Goal: Information Seeking & Learning: Learn about a topic

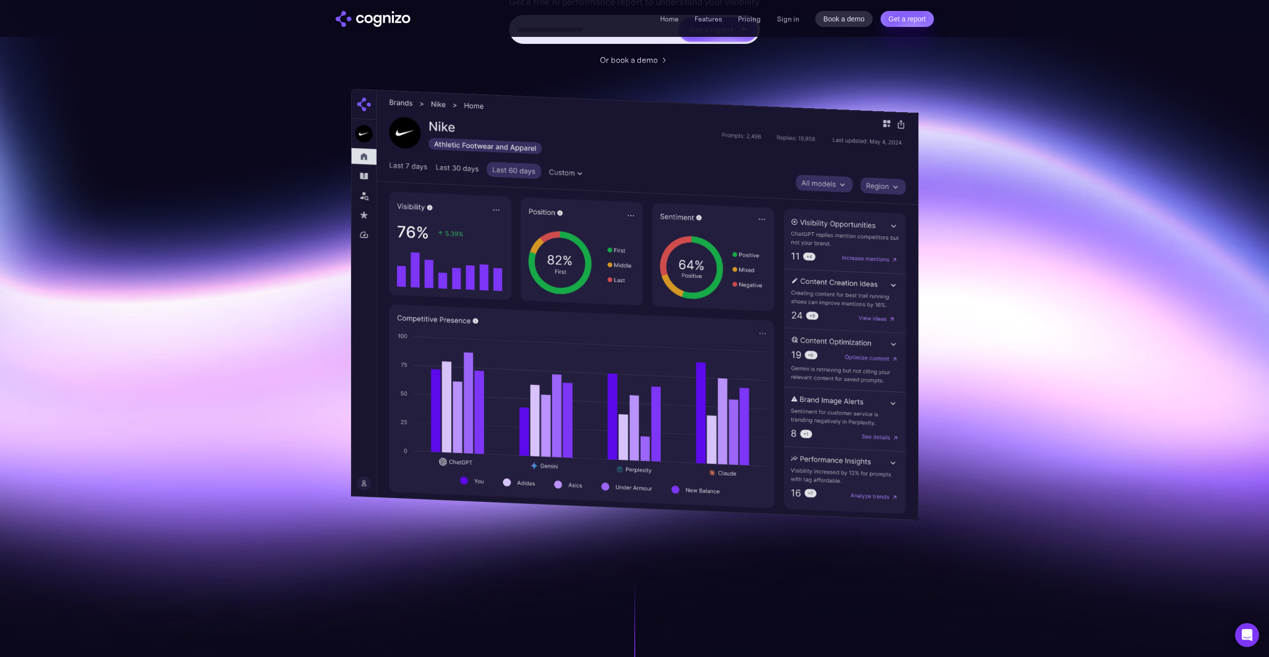
click at [850, 140] on img at bounding box center [634, 305] width 567 height 432
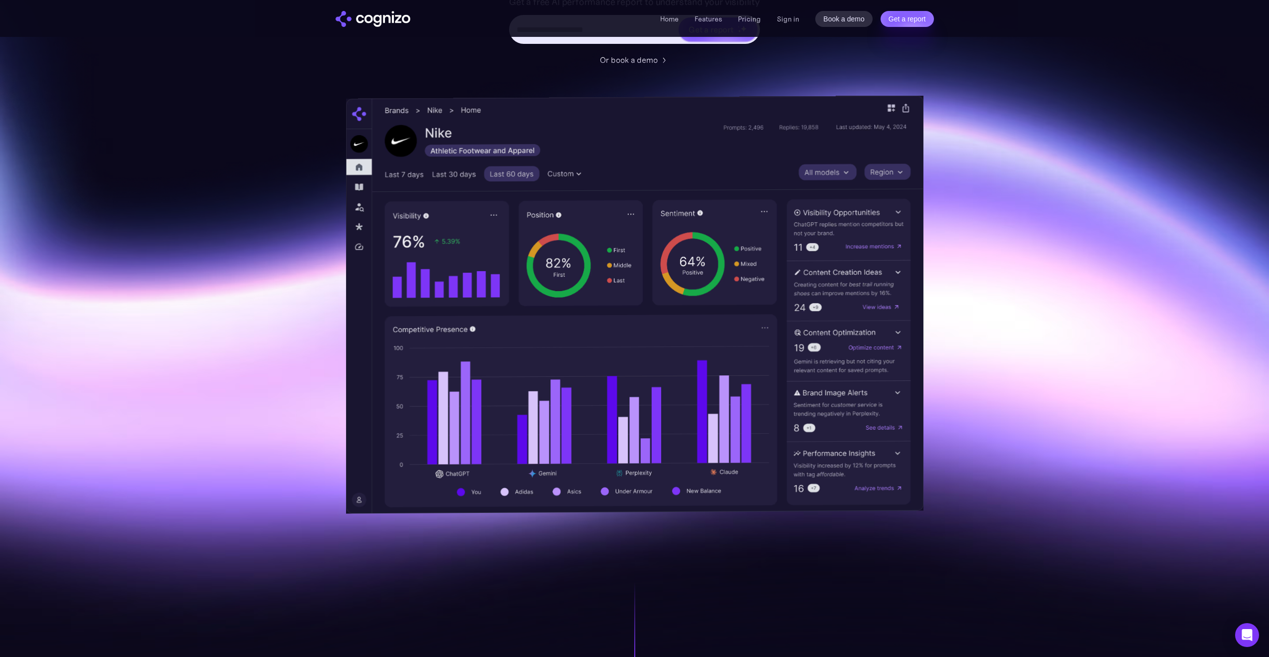
click at [686, 393] on img at bounding box center [635, 305] width 578 height 418
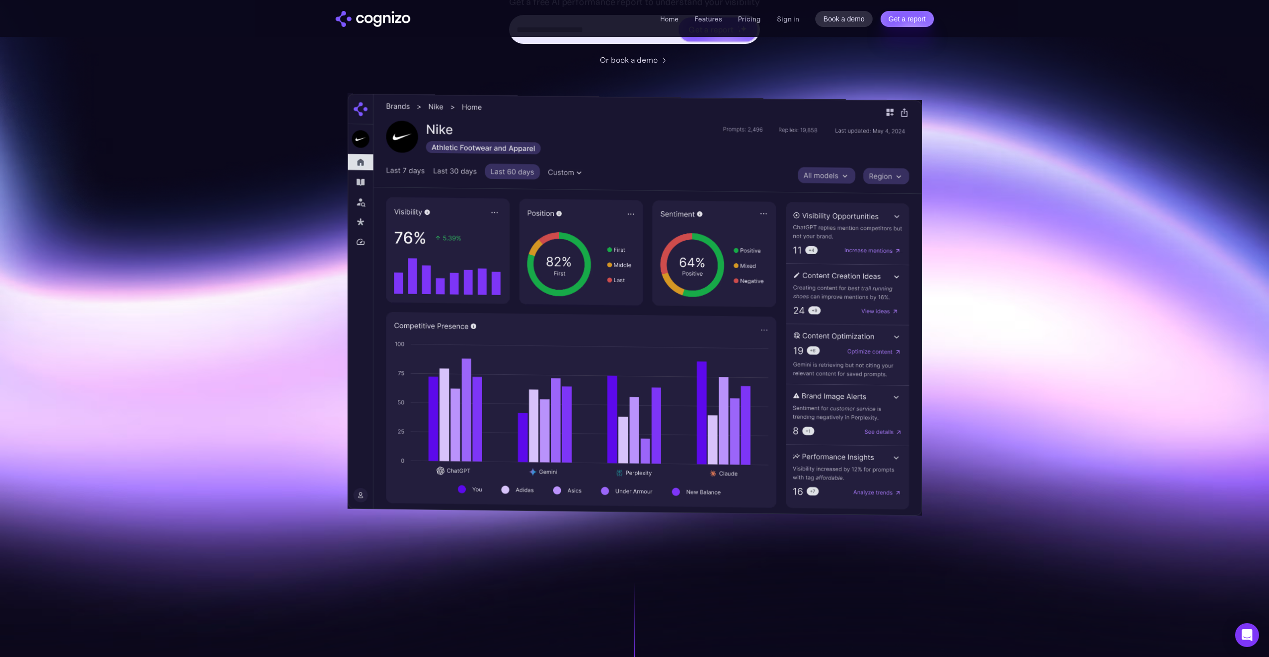
click at [486, 372] on img at bounding box center [634, 304] width 574 height 422
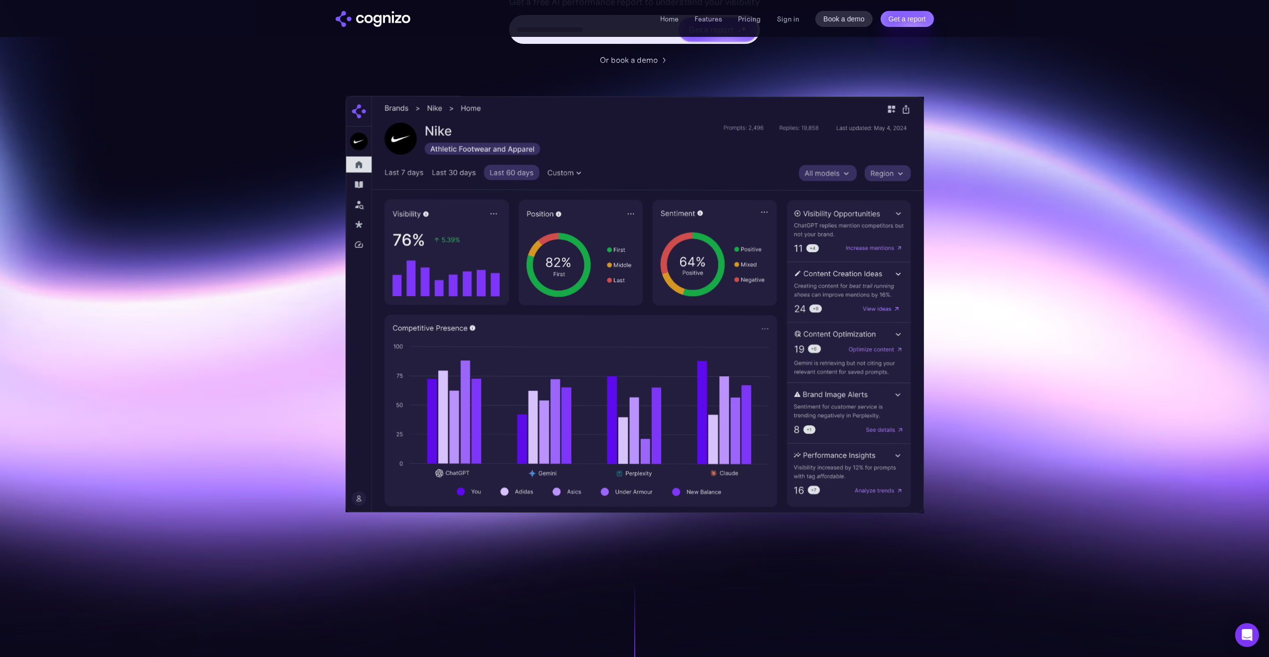
click at [672, 250] on img at bounding box center [635, 305] width 578 height 418
click at [301, 375] on section "Optimize your brand for Monitor and improve your brand presence across leading …" at bounding box center [634, 185] width 1269 height 655
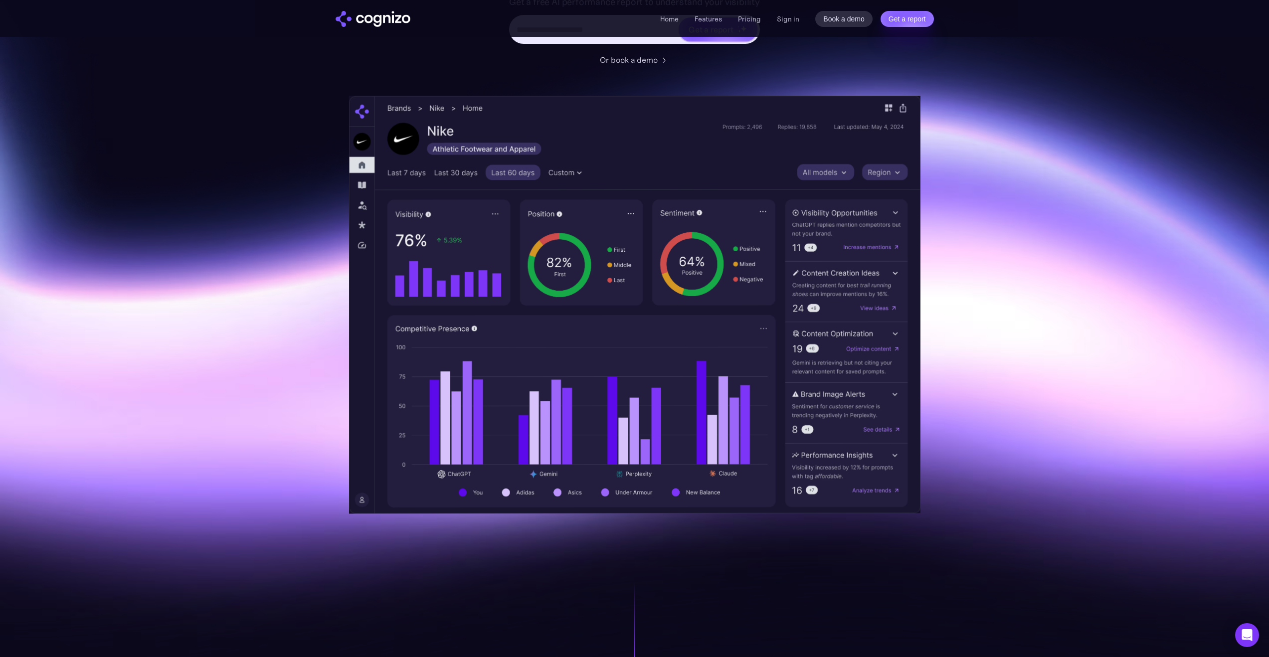
click at [1224, 289] on section "Optimize your brand for Gemini Monitor and improve your brand presence across l…" at bounding box center [634, 185] width 1269 height 655
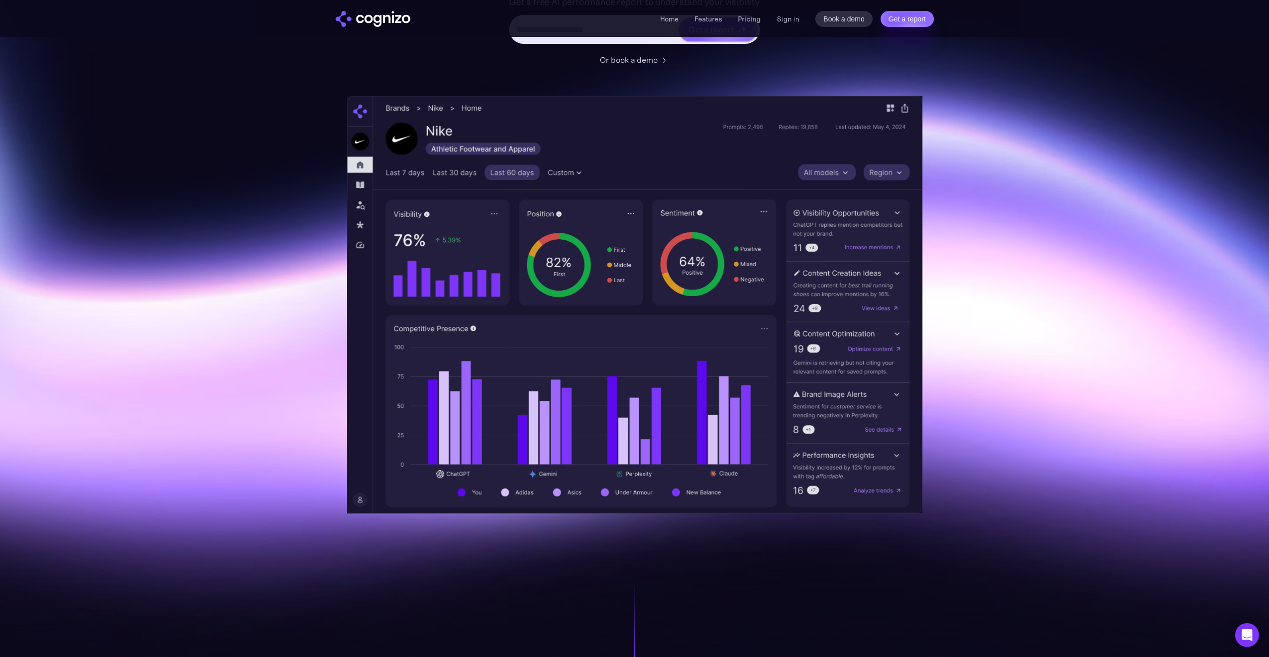
drag, startPoint x: 0, startPoint y: 261, endPoint x: 808, endPoint y: 252, distance: 807.3
click at [551, 261] on section "Optimize your brand for Gemini Monitor and improve your brand presence across l…" at bounding box center [634, 185] width 1269 height 655
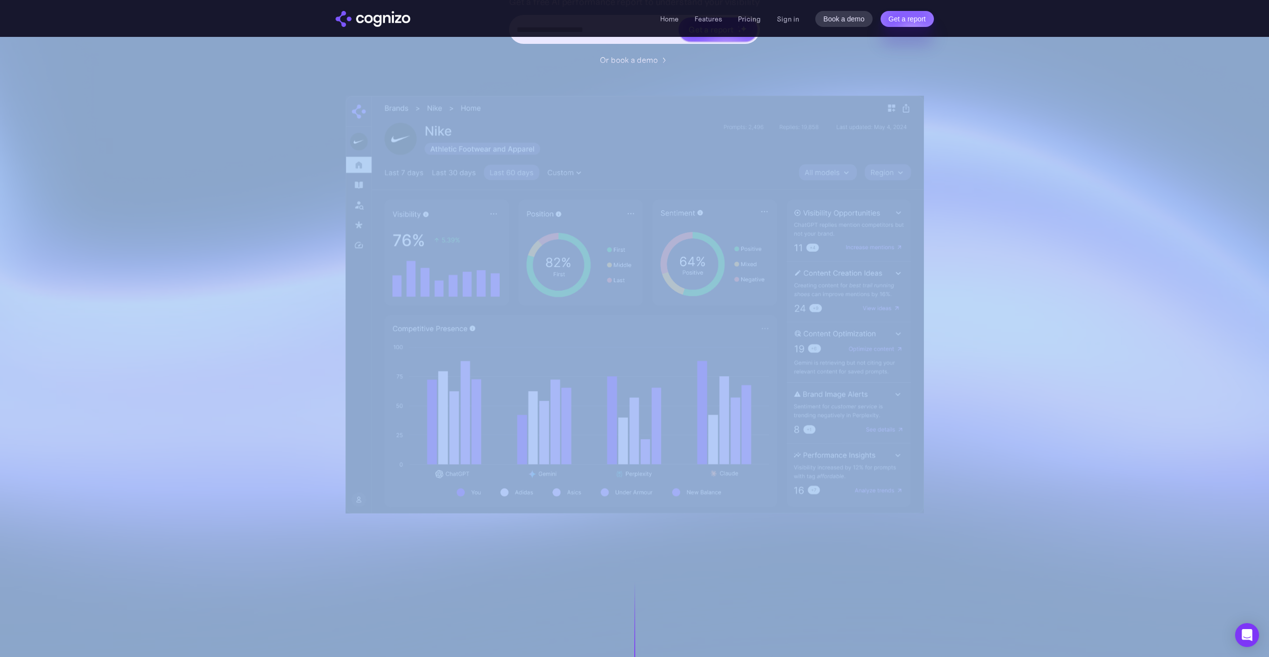
drag, startPoint x: 730, startPoint y: 225, endPoint x: 590, endPoint y: 536, distance: 340.3
